Goal: Find specific page/section: Find specific page/section

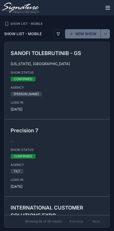
click at [109, 6] on icon "scrollable content" at bounding box center [107, 6] width 4 height 0
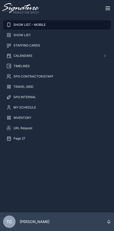
click at [34, 127] on div "URL Request" at bounding box center [56, 128] width 101 height 8
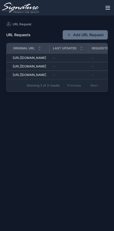
click at [107, 9] on icon "scrollable content" at bounding box center [107, 9] width 4 height 0
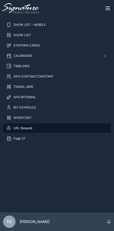
click at [45, 56] on div "CALENDARS" at bounding box center [56, 56] width 101 height 8
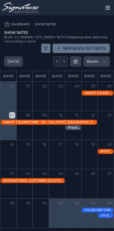
click at [63, 60] on icon "Next" at bounding box center [64, 61] width 4 height 4
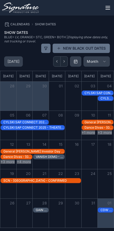
click at [64, 61] on icon "Next" at bounding box center [64, 61] width 4 height 4
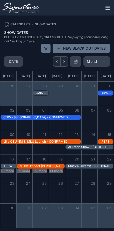
click at [64, 61] on icon "Next" at bounding box center [64, 61] width 4 height 4
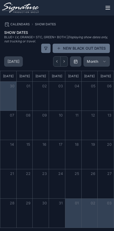
click at [57, 61] on icon "Back" at bounding box center [57, 61] width 4 height 4
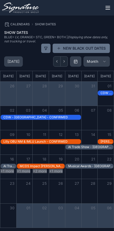
click at [57, 61] on icon "Back" at bounding box center [56, 61] width 1 height 2
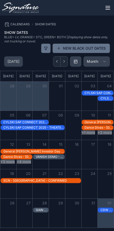
click at [106, 132] on button "+3 more" at bounding box center [104, 132] width 14 height 4
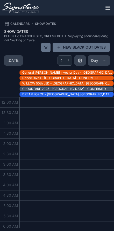
click at [71, 59] on button "Next" at bounding box center [68, 60] width 7 height 10
click at [71, 58] on button "Next" at bounding box center [68, 60] width 7 height 10
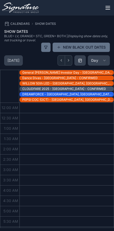
click at [96, 62] on button "Day" at bounding box center [98, 60] width 22 height 10
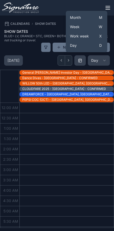
click at [88, 19] on button "Month M" at bounding box center [86, 17] width 37 height 9
